Goal: Task Accomplishment & Management: Complete application form

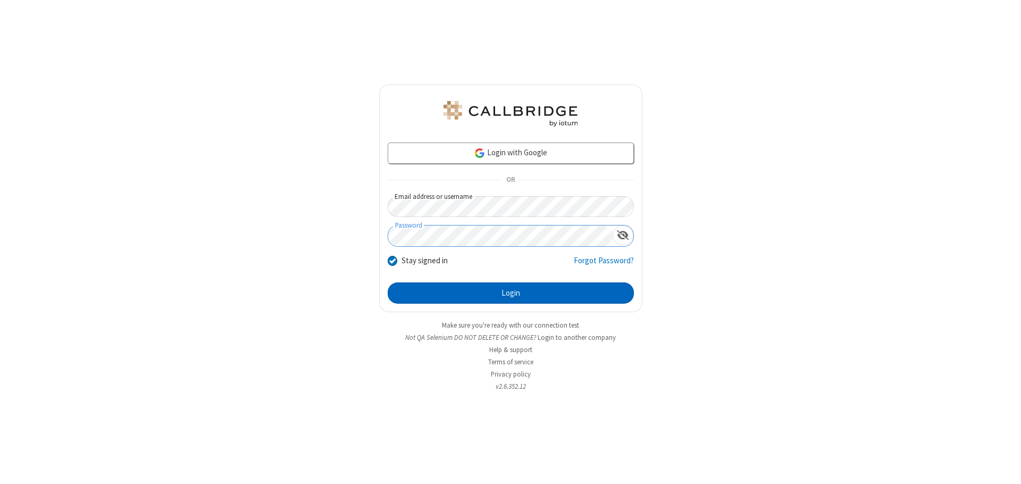
click at [510, 293] on button "Login" at bounding box center [511, 292] width 246 height 21
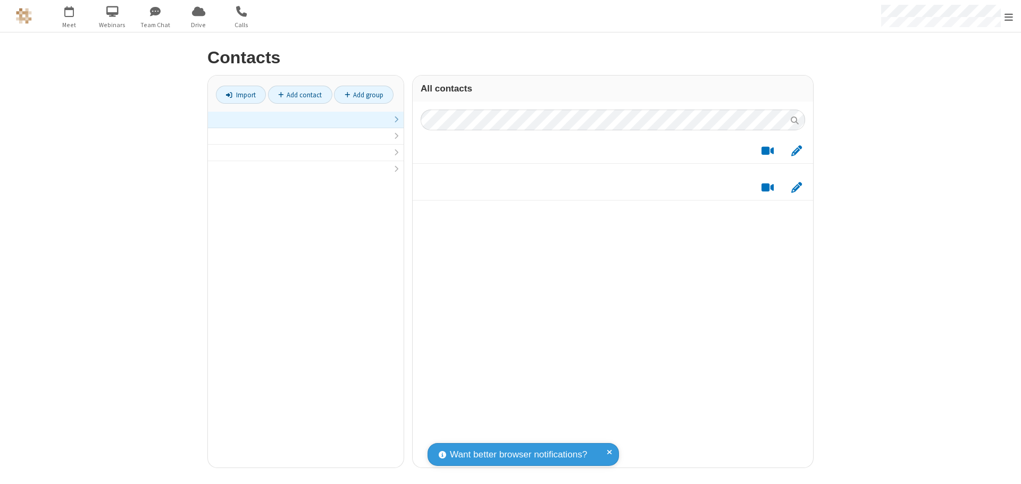
click at [306, 125] on link at bounding box center [306, 120] width 196 height 16
click at [300, 95] on link "Add contact" at bounding box center [300, 95] width 64 height 18
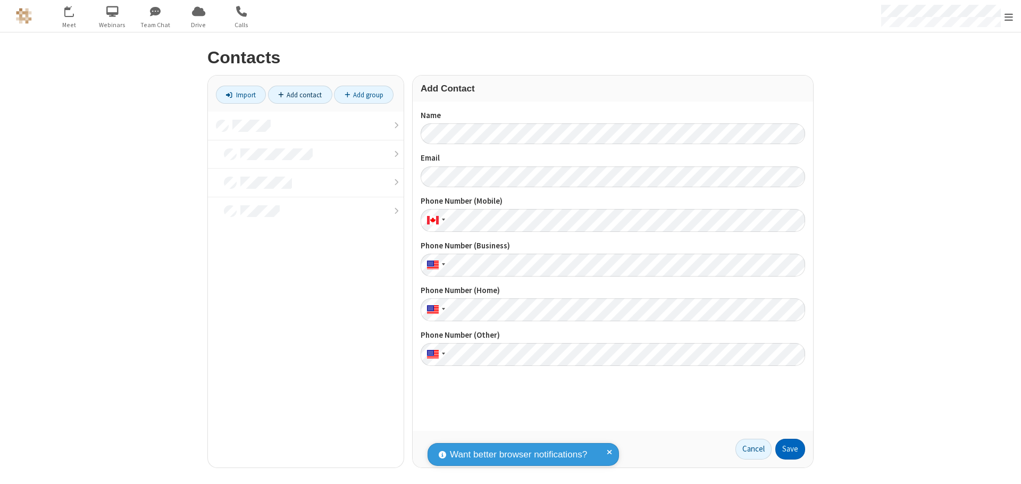
click at [790, 449] on button "Save" at bounding box center [790, 449] width 30 height 21
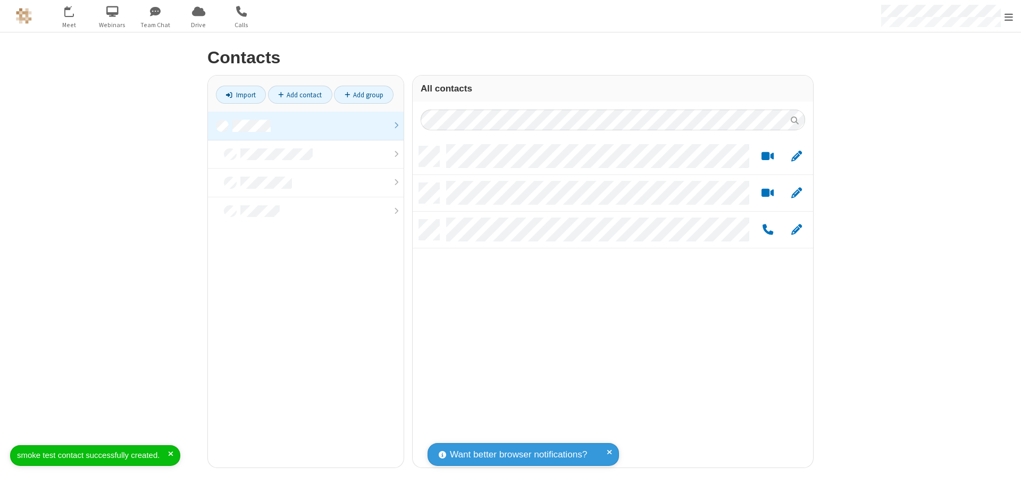
scroll to position [321, 392]
